Goal: Information Seeking & Learning: Learn about a topic

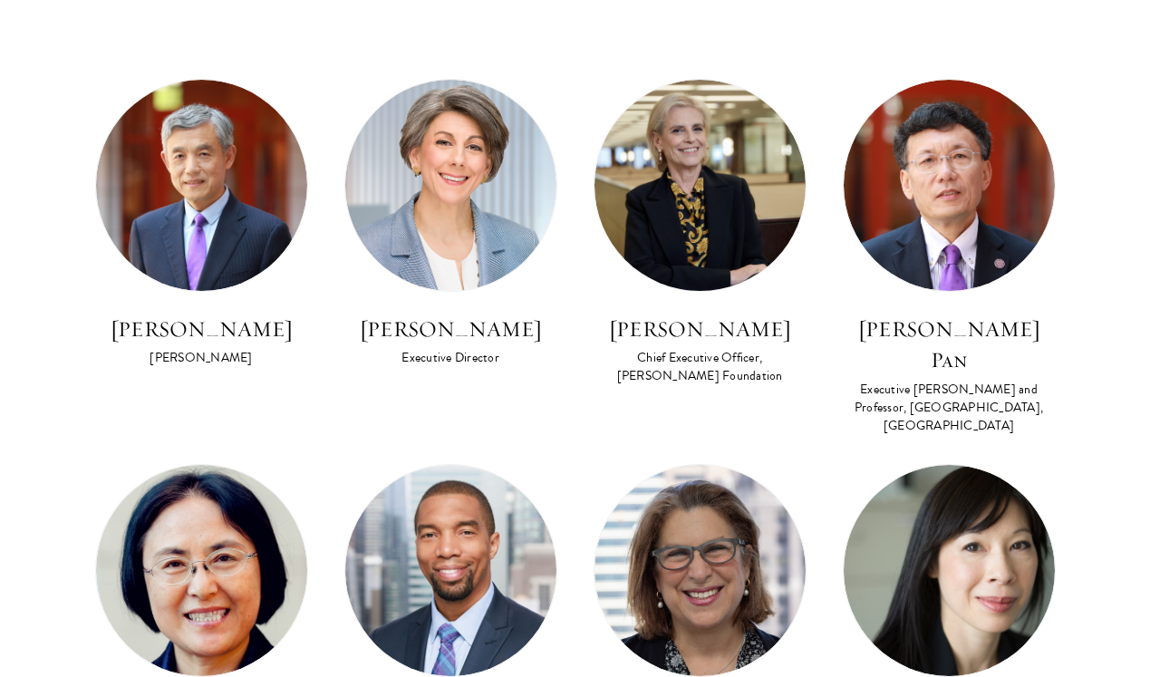
scroll to position [1082, 0]
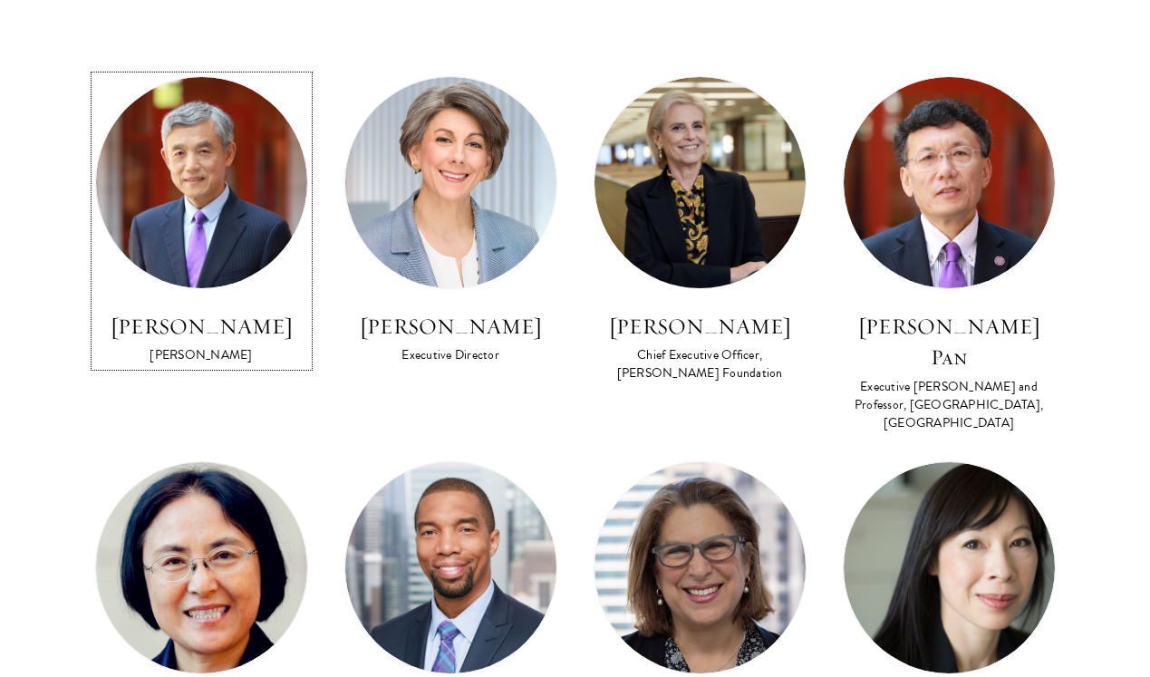
click at [183, 191] on img at bounding box center [201, 182] width 211 height 211
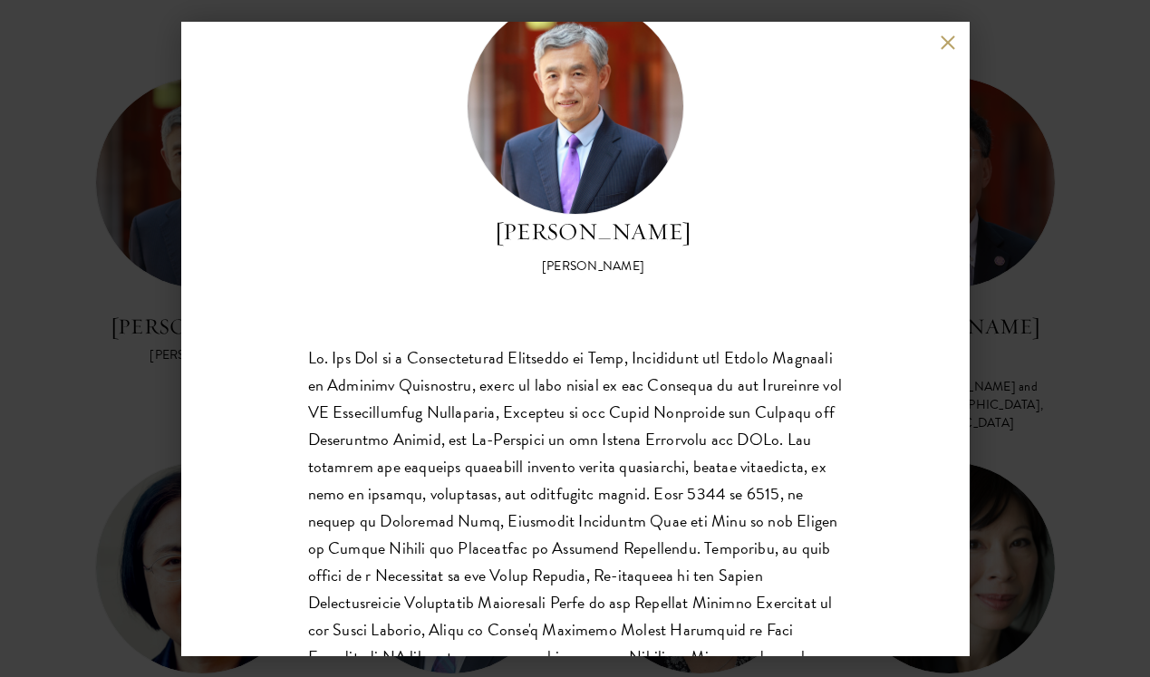
scroll to position [91, 0]
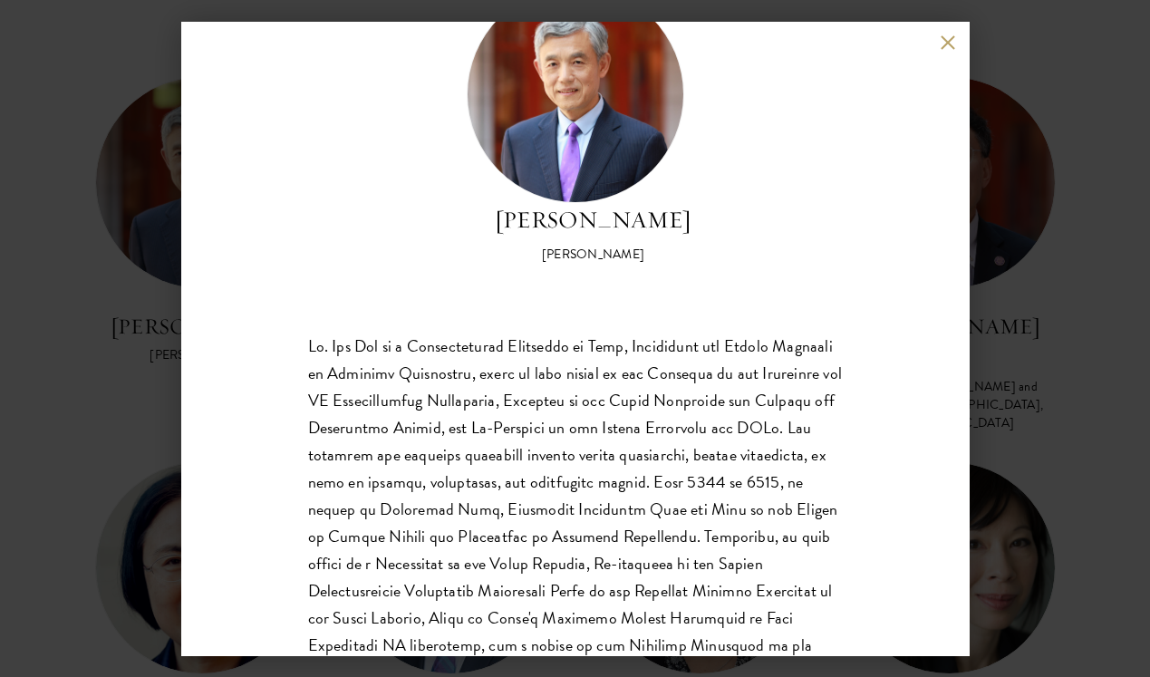
click at [120, 305] on div "[PERSON_NAME] [PERSON_NAME] is a recipient of the Distinguished Young Scholar A…" at bounding box center [575, 338] width 1150 height 677
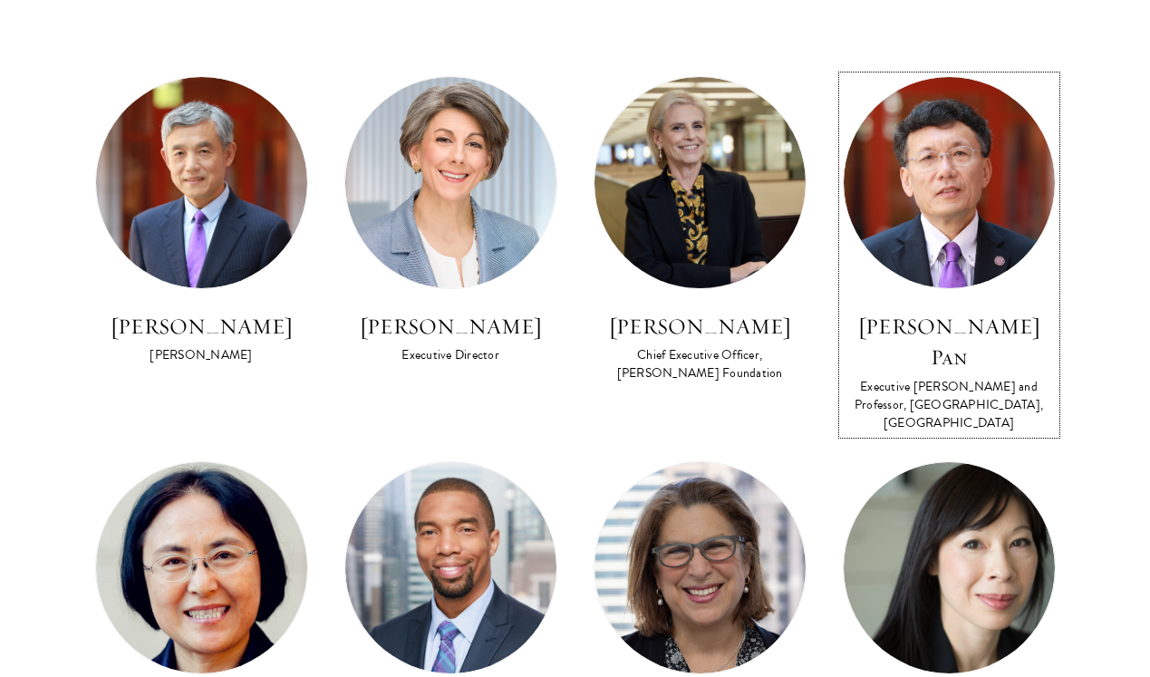
click at [911, 208] on img at bounding box center [949, 182] width 211 height 211
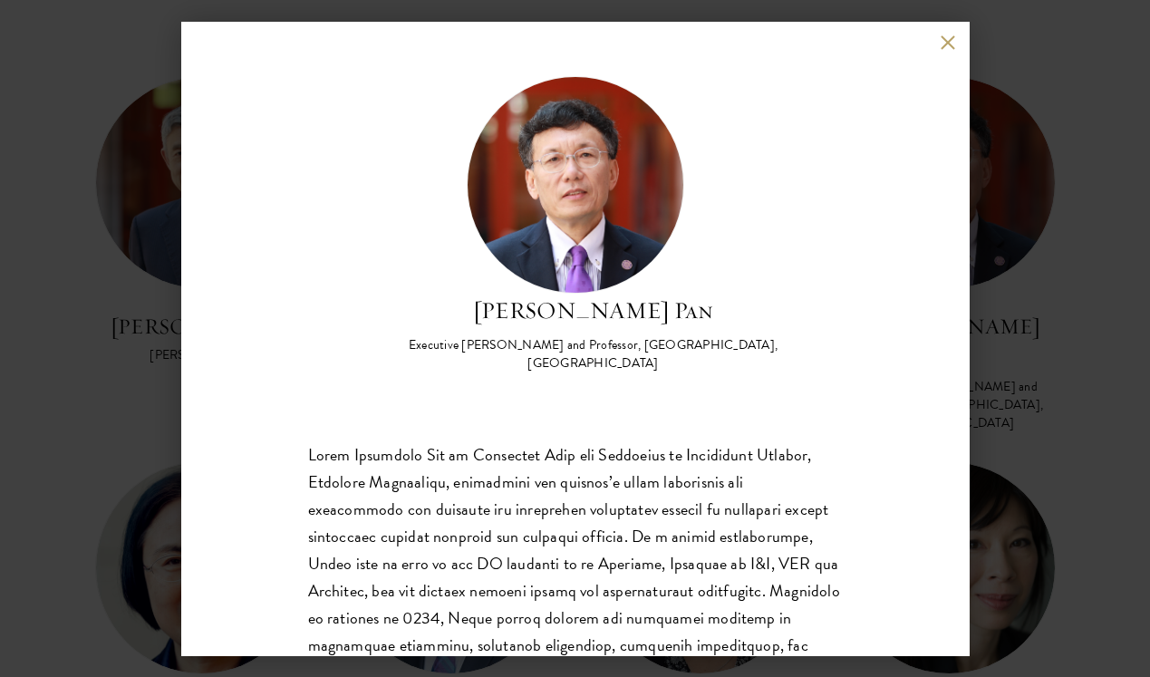
scroll to position [20, 0]
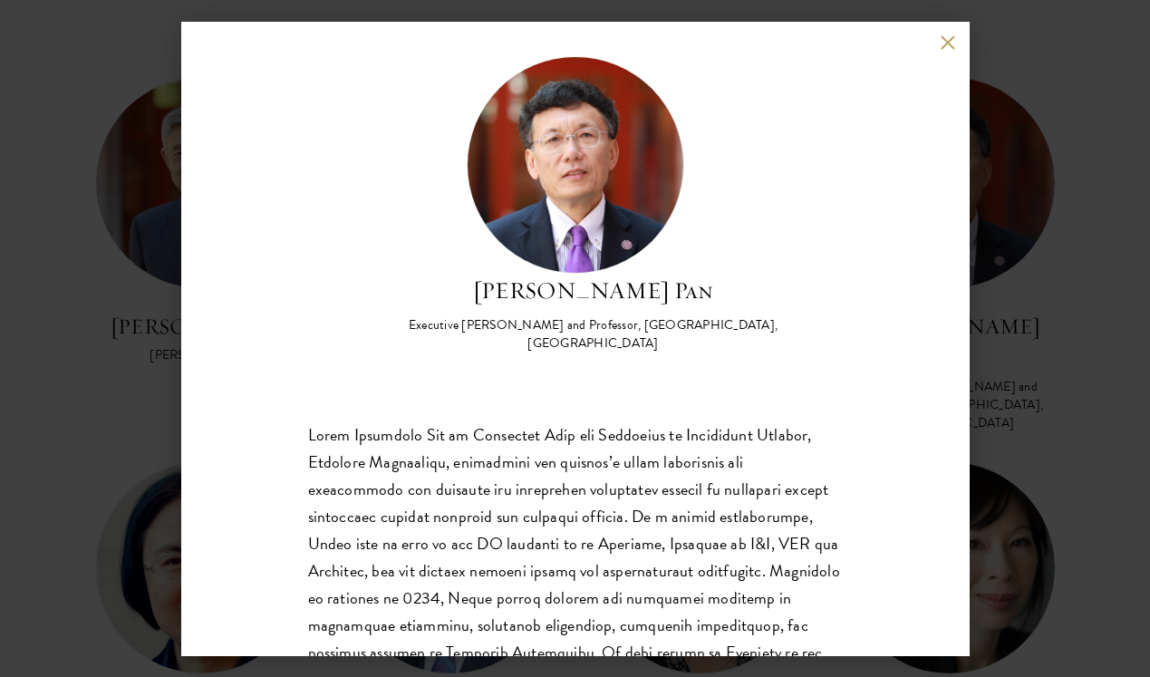
click at [171, 284] on div "[PERSON_NAME] Pan Executive [PERSON_NAME] and Professor, [GEOGRAPHIC_DATA], [GE…" at bounding box center [575, 338] width 1150 height 677
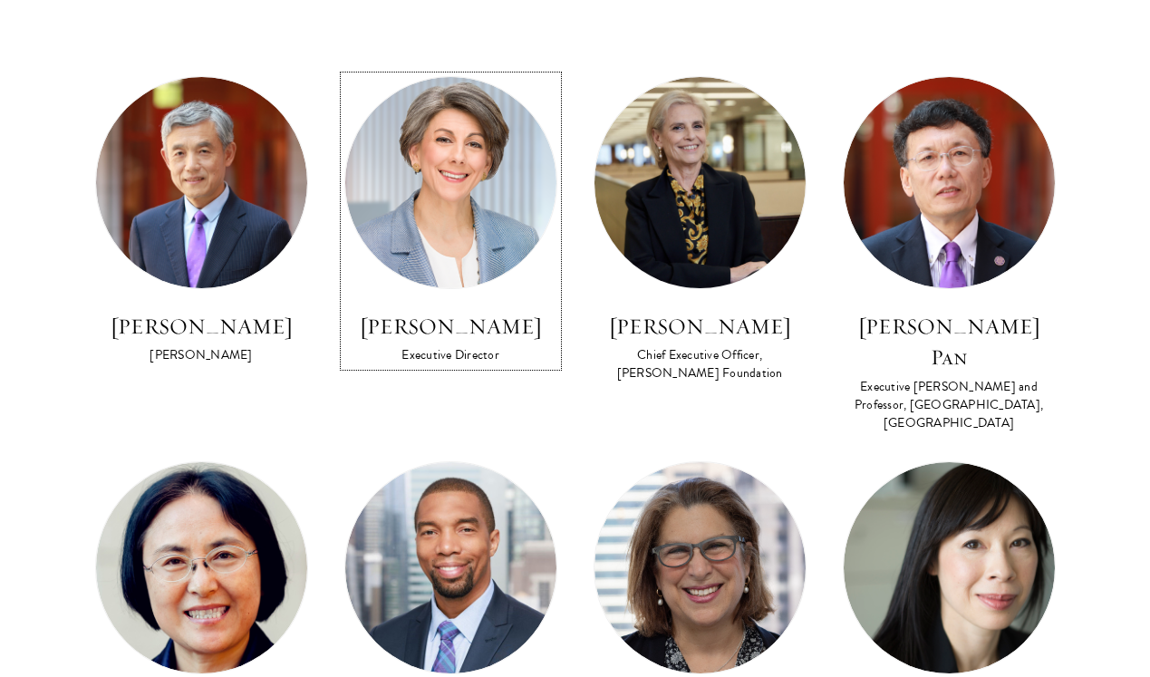
click at [444, 216] on img at bounding box center [450, 182] width 211 height 211
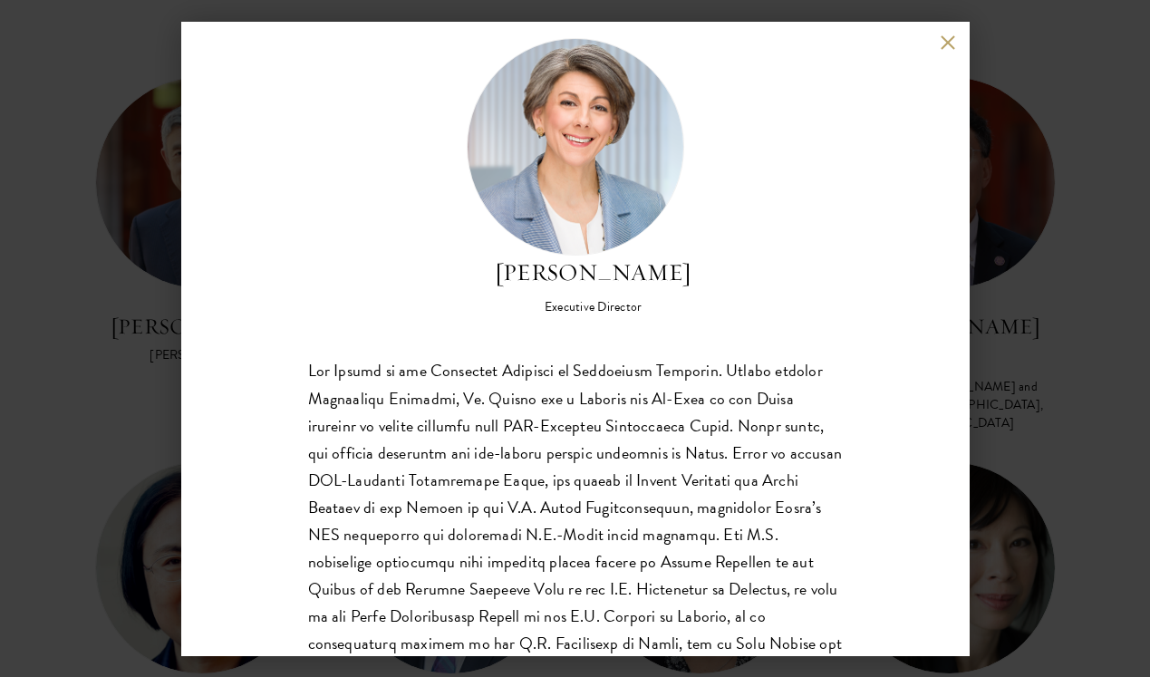
scroll to position [40, 0]
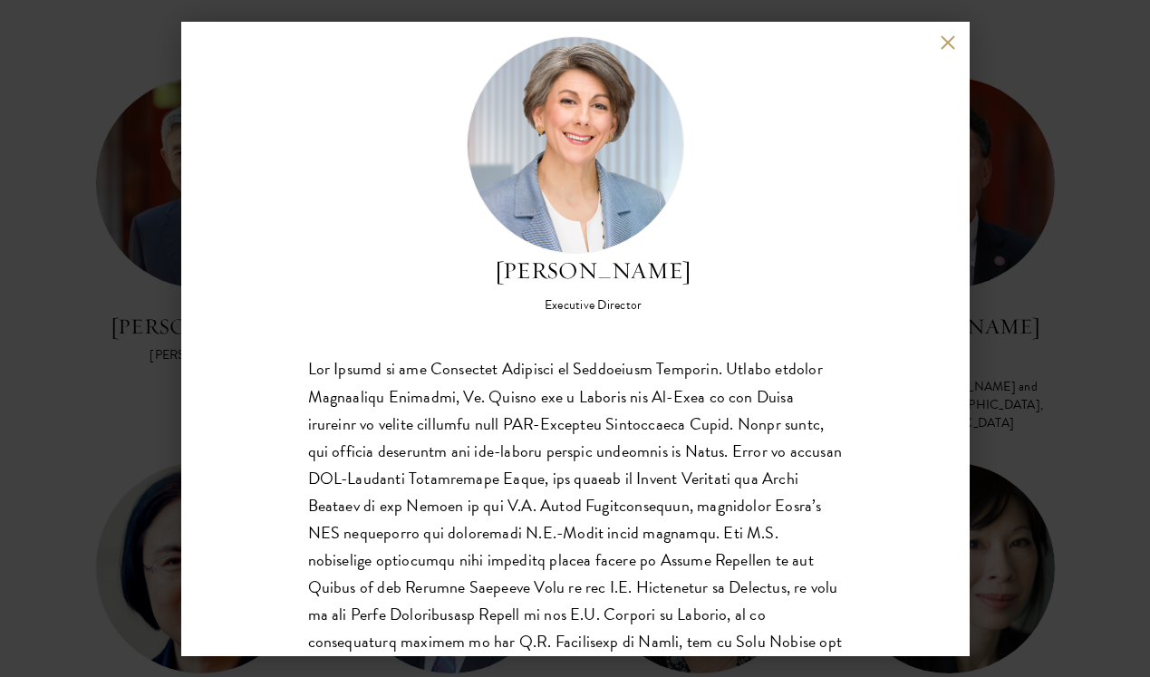
click at [70, 323] on div "[PERSON_NAME] Executive Director [PERSON_NAME] holds a Master of International …" at bounding box center [575, 338] width 1150 height 677
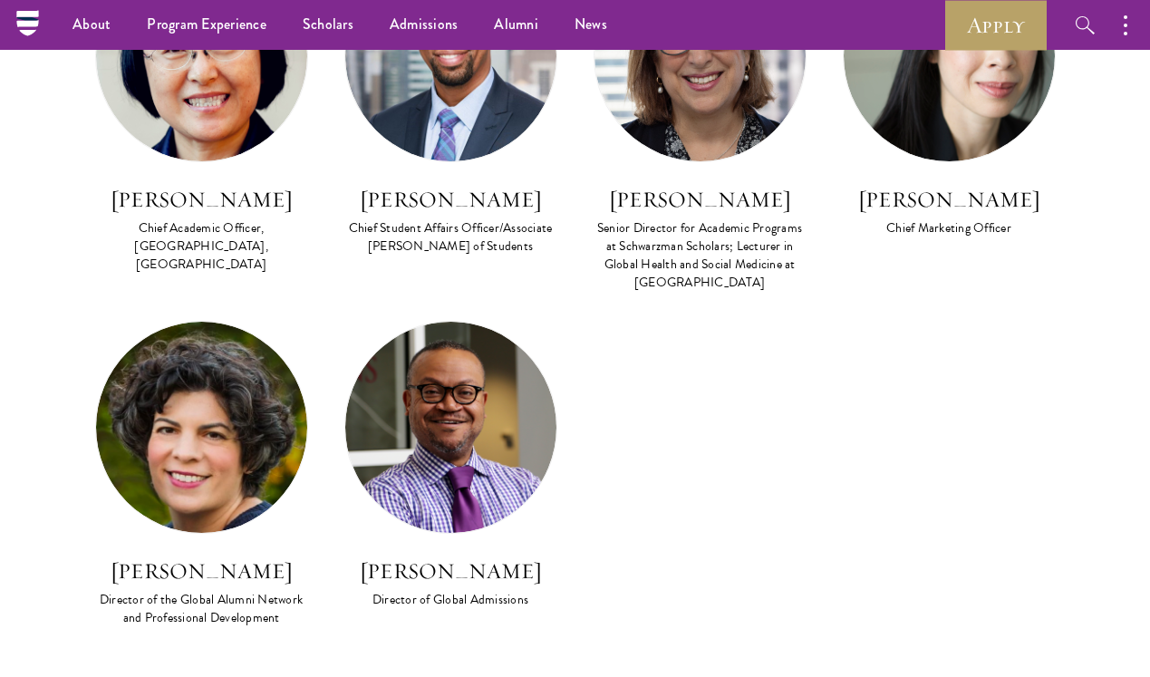
scroll to position [1584, 0]
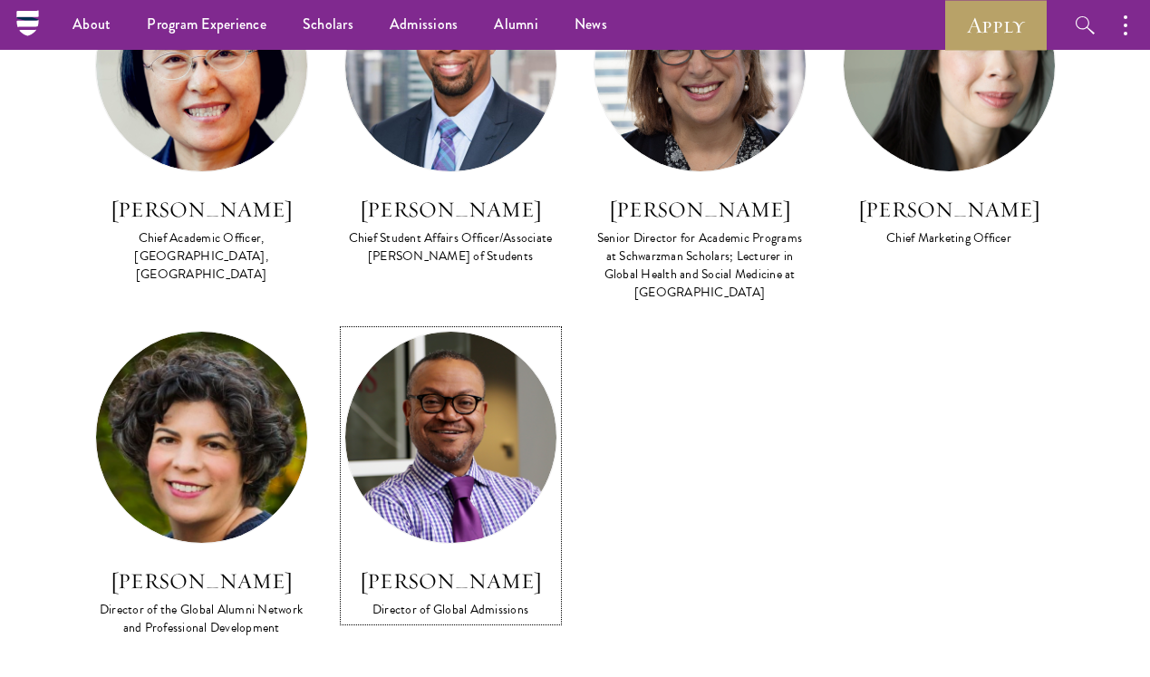
click at [458, 377] on img at bounding box center [450, 437] width 211 height 211
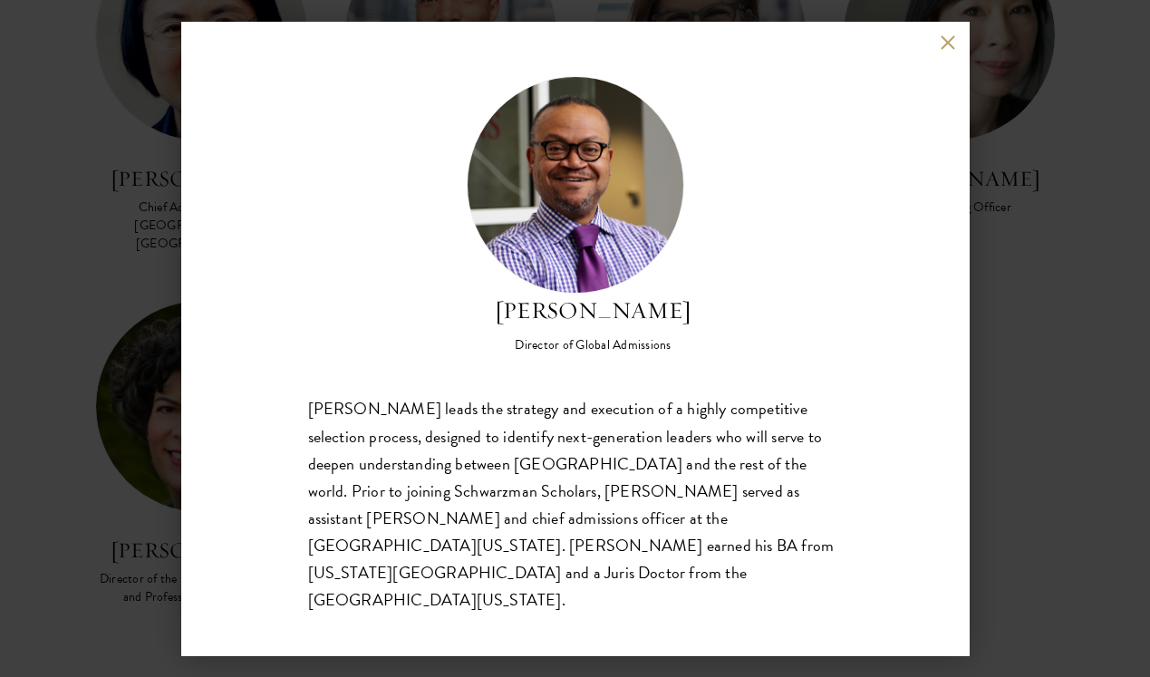
scroll to position [1621, 0]
click at [559, 328] on h2 "[PERSON_NAME]" at bounding box center [593, 311] width 197 height 34
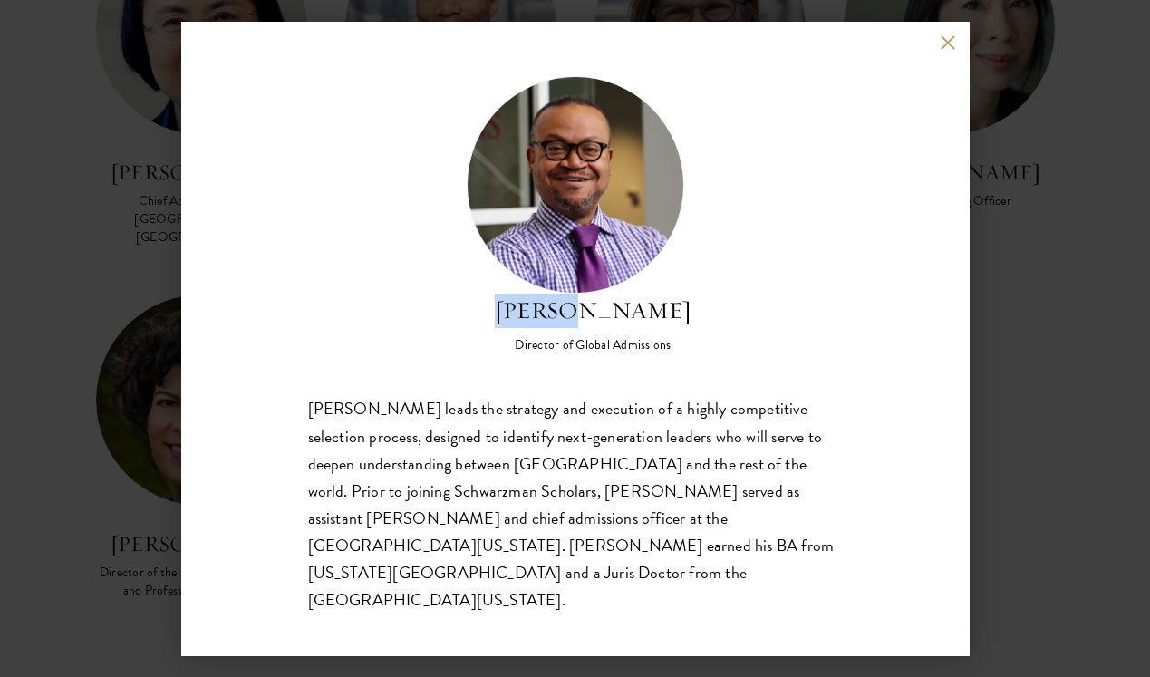
click at [559, 328] on h2 "[PERSON_NAME]" at bounding box center [593, 311] width 197 height 34
click at [577, 328] on h2 "[PERSON_NAME]" at bounding box center [593, 311] width 197 height 34
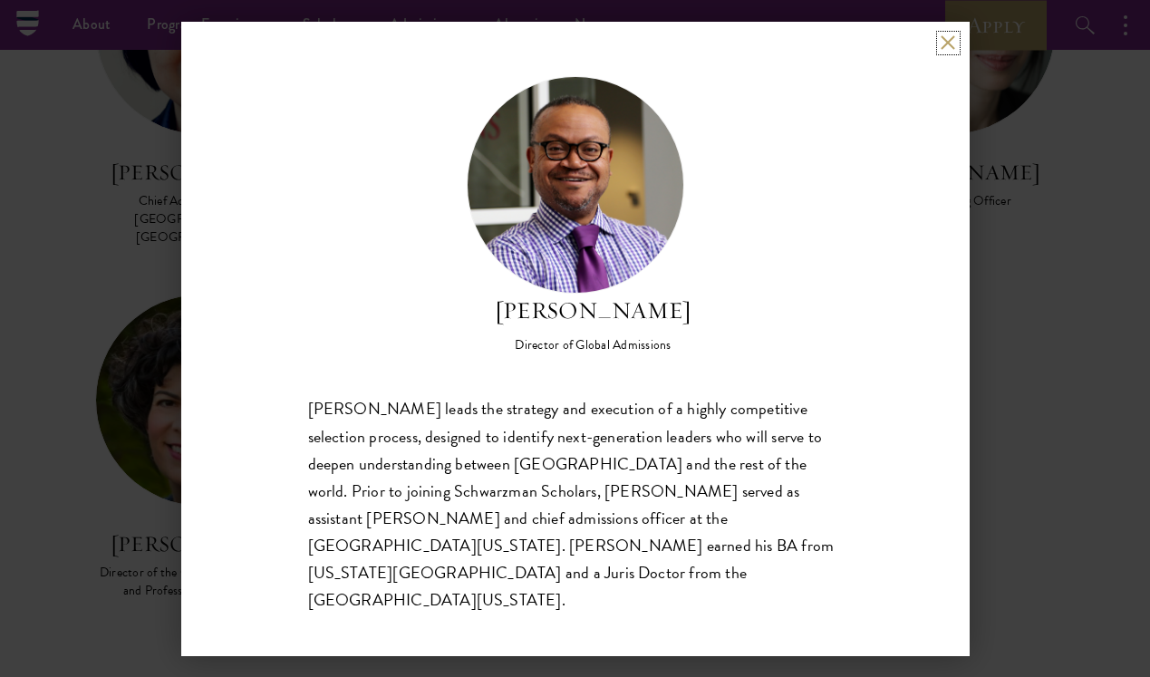
click at [945, 51] on button at bounding box center [948, 42] width 15 height 15
